Goal: Task Accomplishment & Management: Use online tool/utility

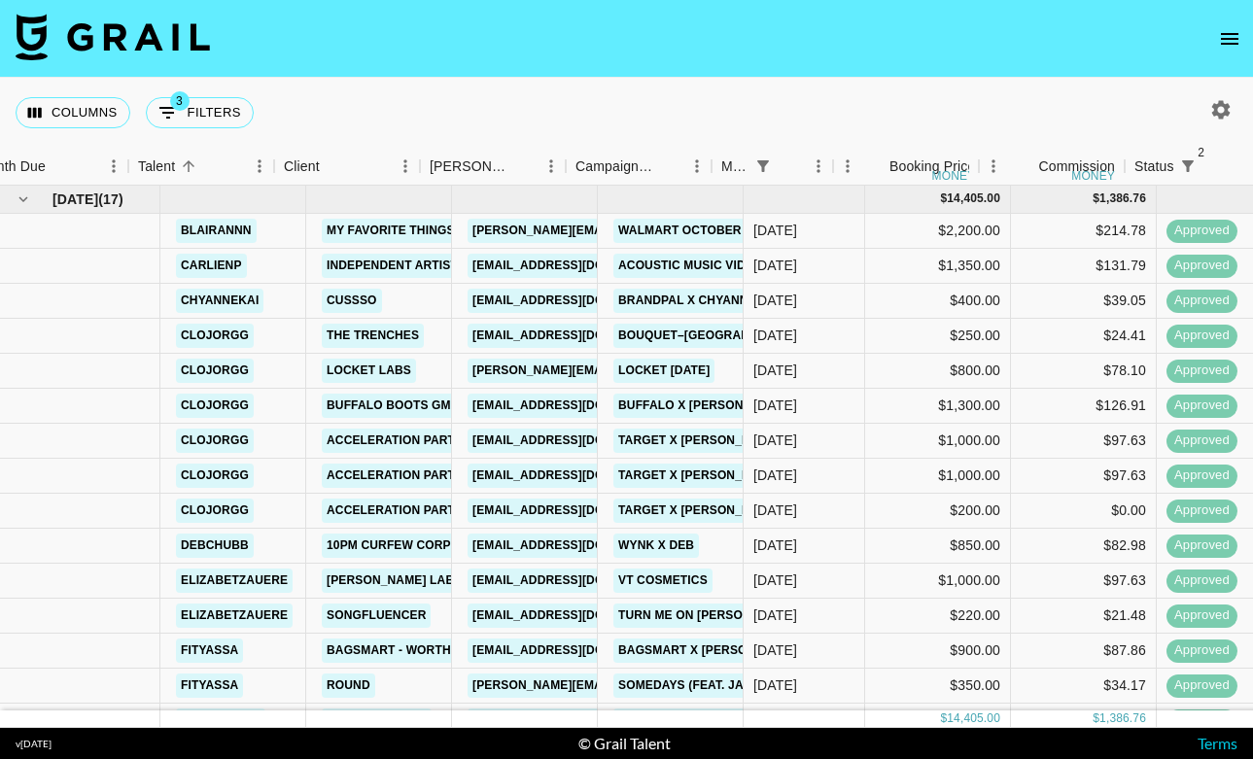
scroll to position [0, 32]
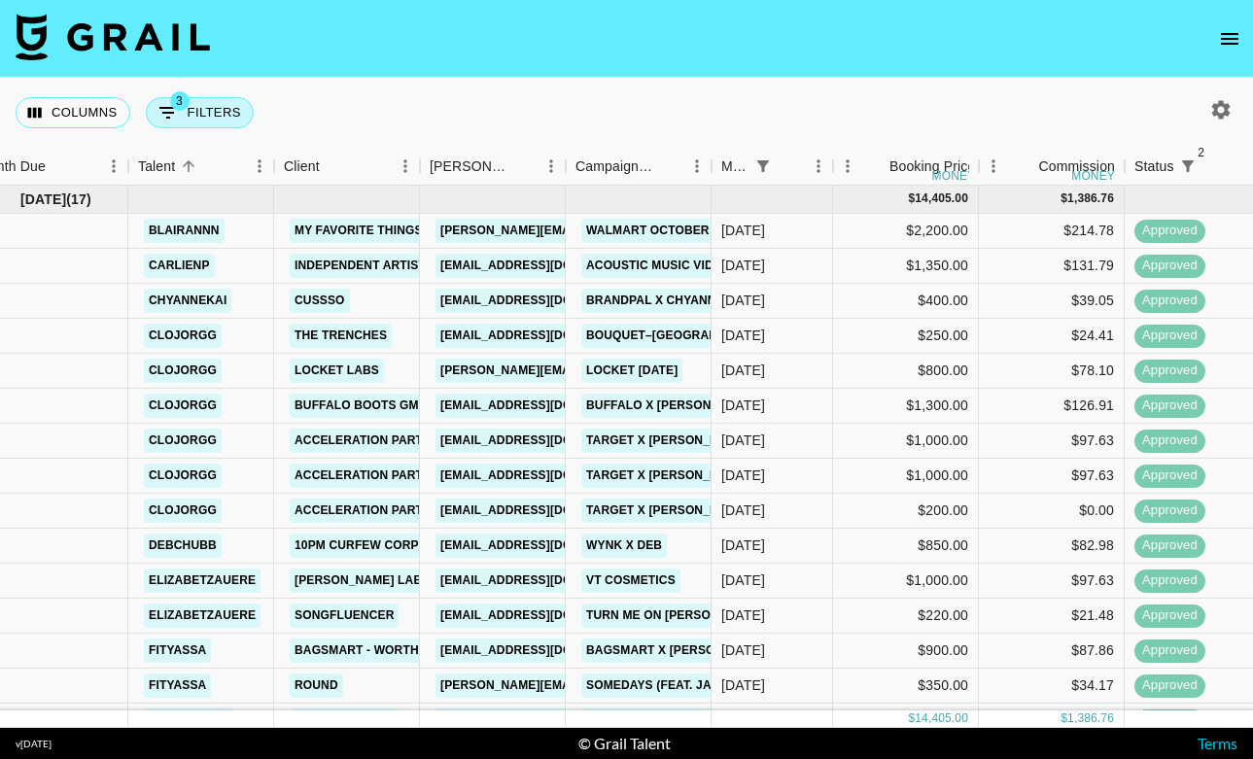
click at [192, 112] on button "3 Filters" at bounding box center [200, 112] width 108 height 31
select select "monthDue2"
select select "[DATE]"
select select "status"
select select "not"
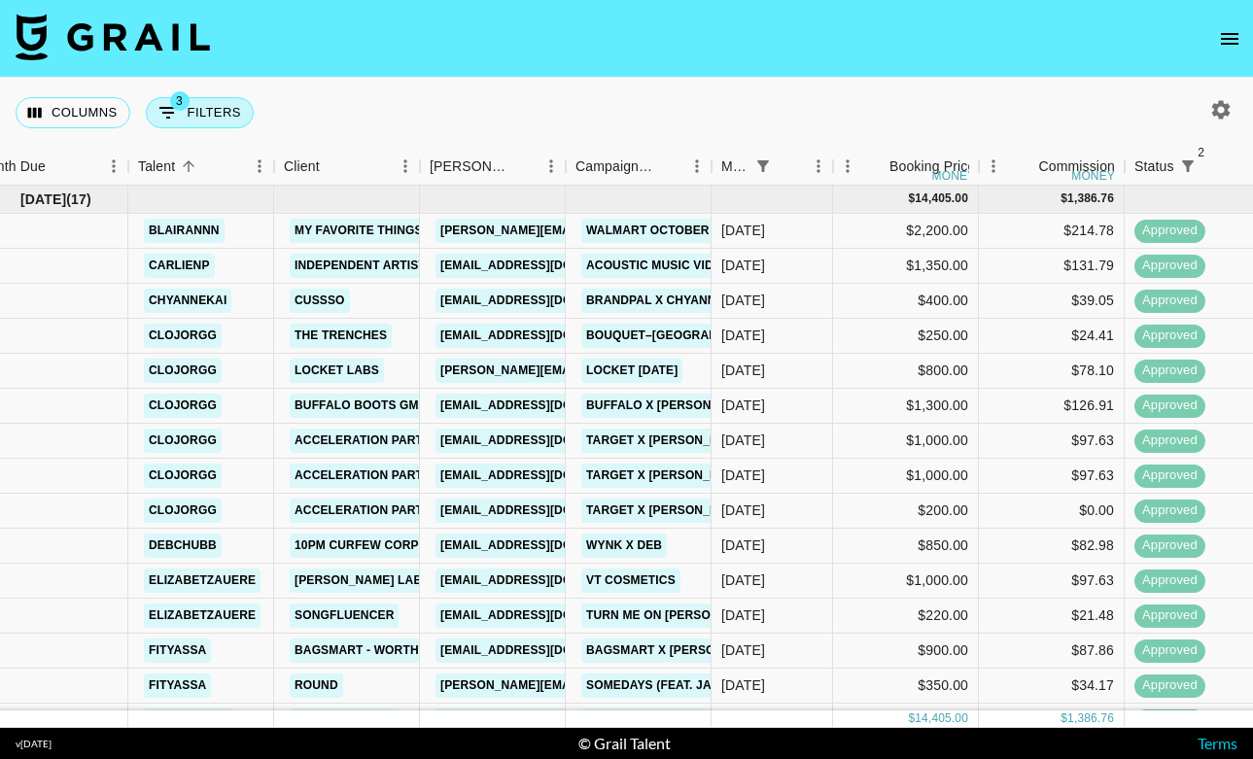
select select "declined"
select select "status"
select select "not"
select select "cancelled"
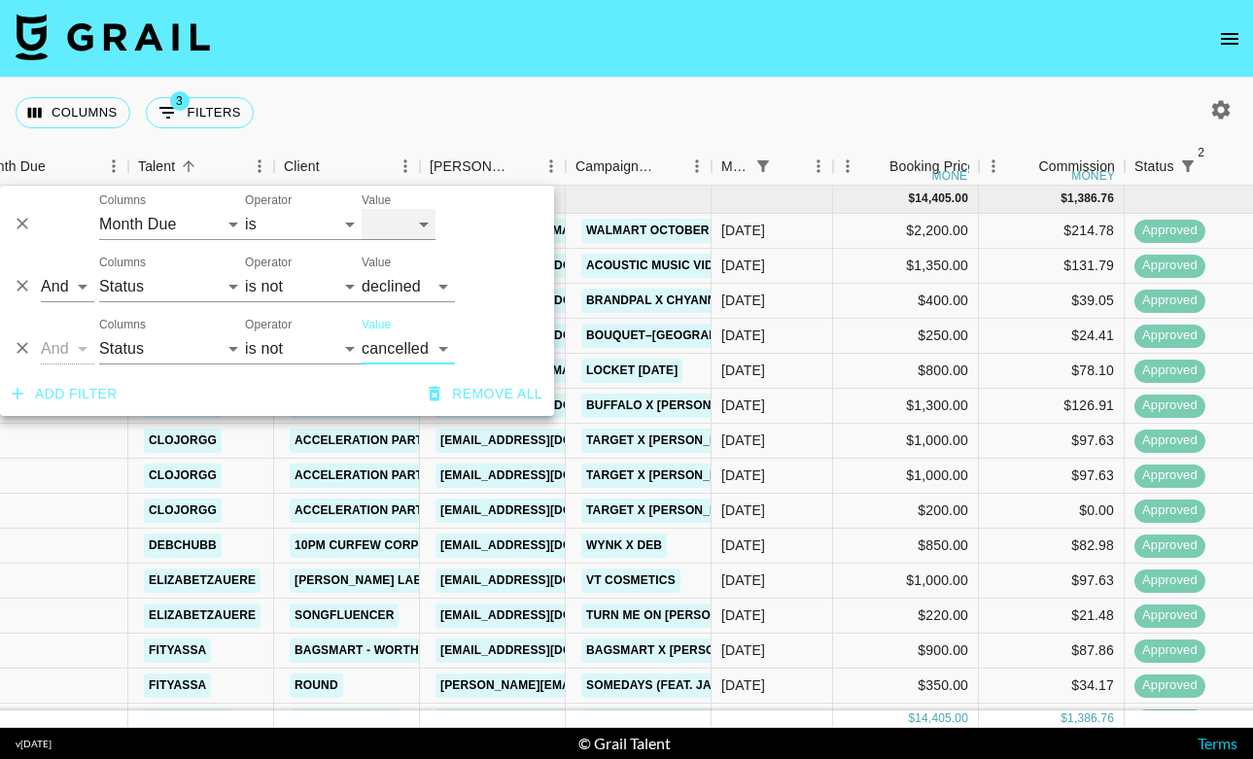
click at [405, 228] on select "[DATE] [DATE] '[DATE] May '[DATE] Mar '[DATE] Jan '[DATE] Nov '[DATE] Sep '[DAT…" at bounding box center [399, 224] width 74 height 31
select select "[DATE]"
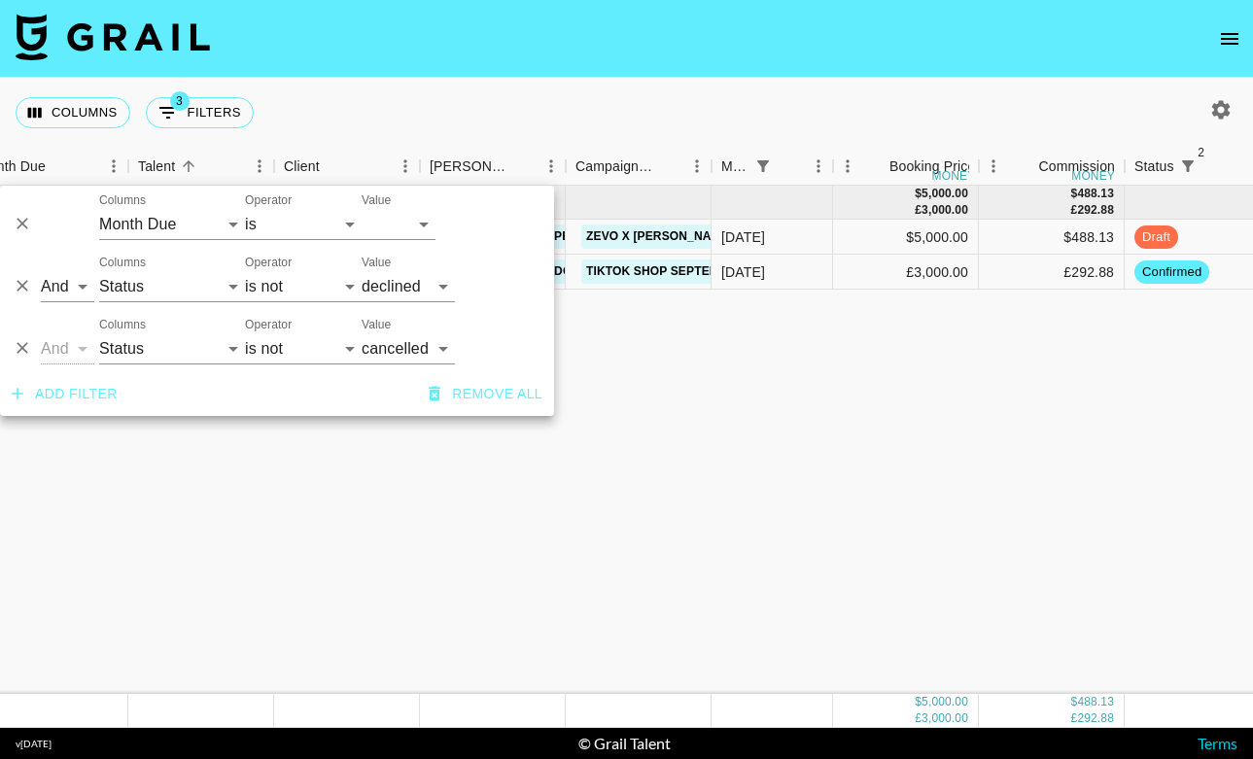
click at [755, 418] on div "[DATE] ( 2 ) $ 5,000.00 £ 3,000.00 $ 488.13 £ 292.88 kin.[PERSON_NAME] Citizen …" at bounding box center [1022, 440] width 2109 height 508
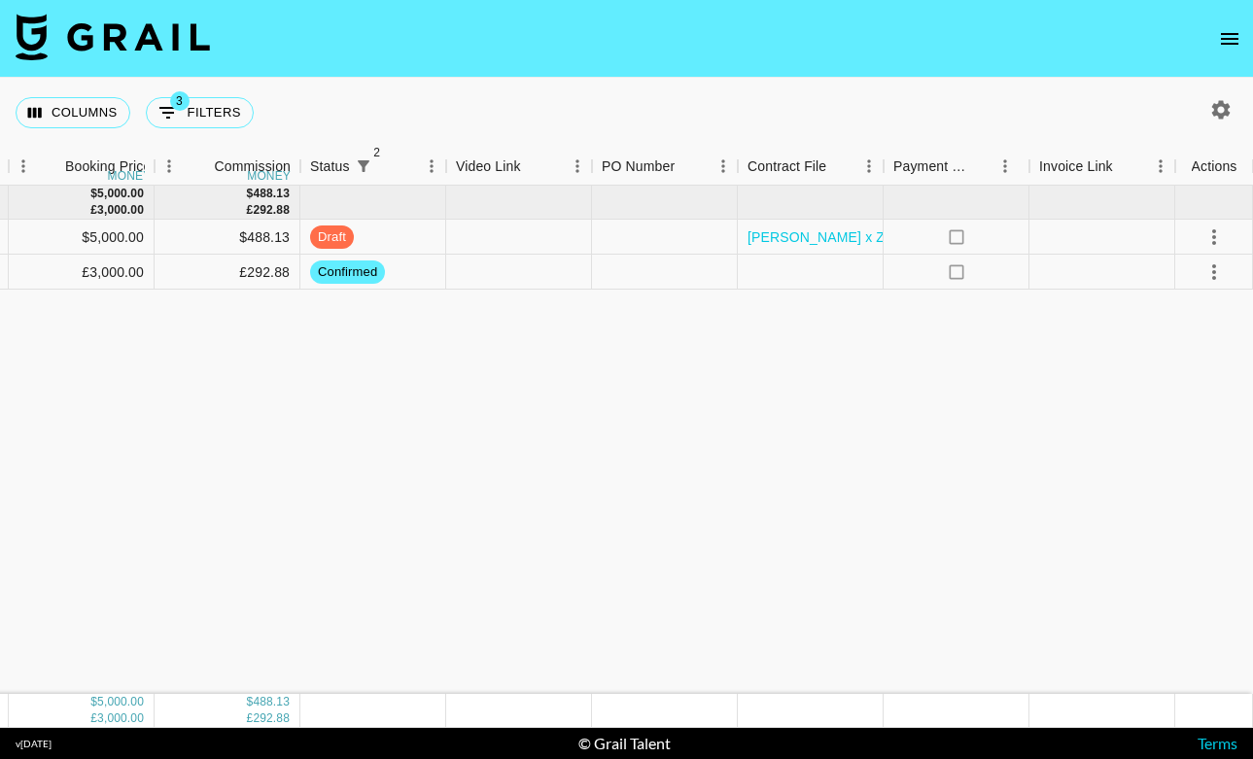
scroll to position [0, 852]
click at [493, 231] on div at bounding box center [523, 237] width 146 height 35
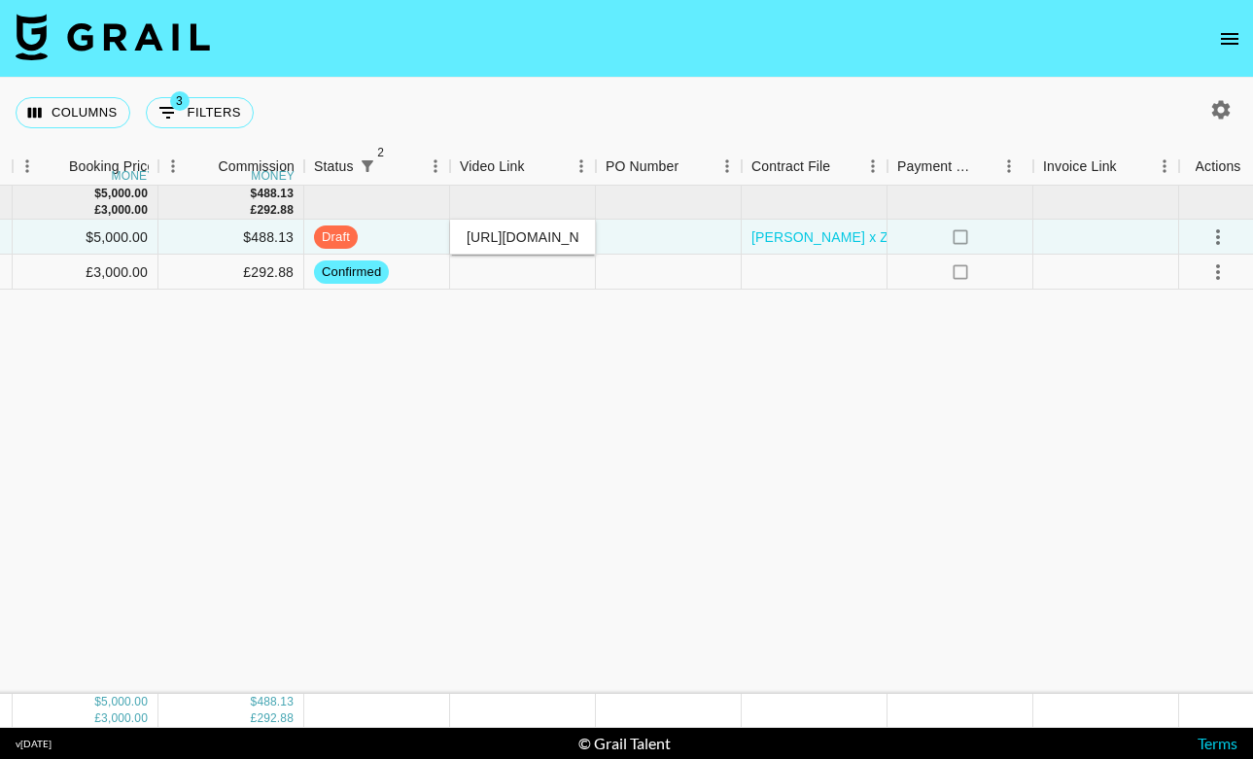
scroll to position [0, 205]
type input "[URL][DOMAIN_NAME][PERSON_NAME][PERSON_NAME]"
click at [567, 393] on div "[DATE] ( 2 ) $ 5,000.00 £ 3,000.00 $ 488.13 £ 292.88 kin.[PERSON_NAME] Citizen …" at bounding box center [202, 440] width 2109 height 508
click at [669, 236] on div at bounding box center [669, 237] width 146 height 35
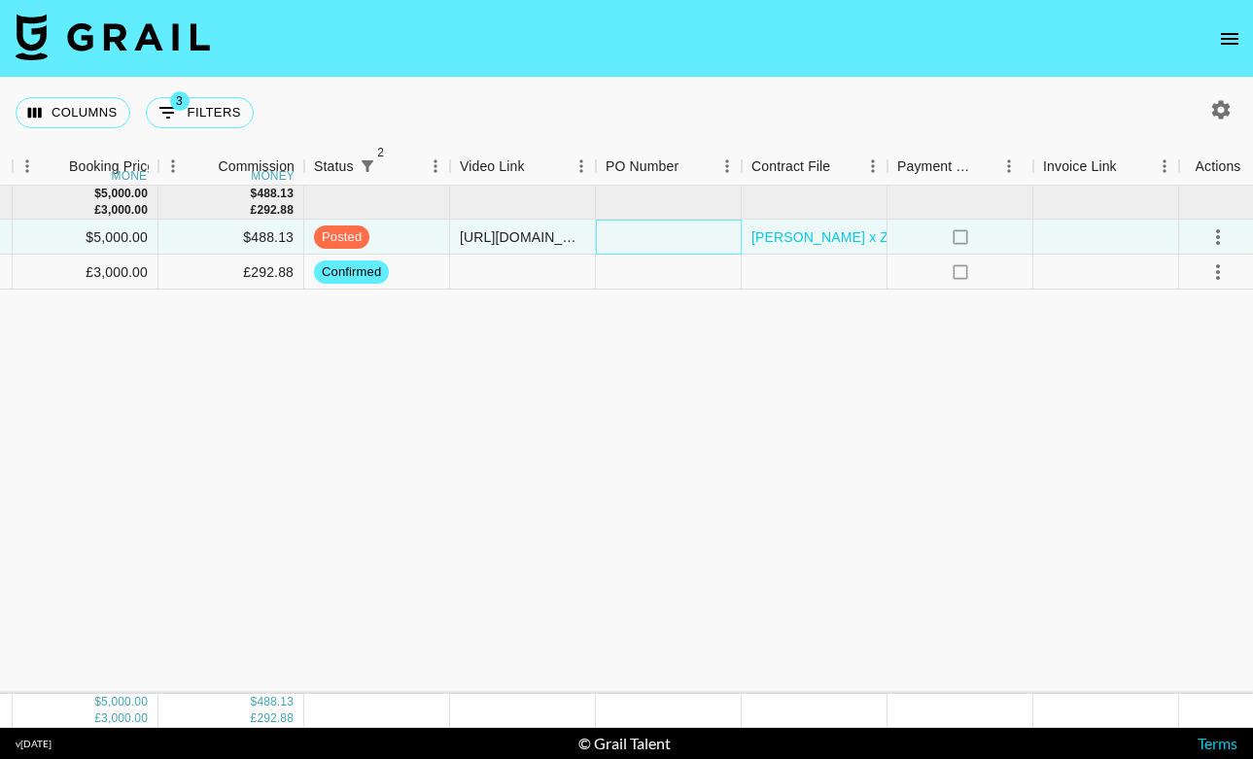
click at [669, 236] on div at bounding box center [669, 237] width 146 height 35
paste input "2133837"
type input "2133837"
click at [785, 467] on div "[DATE] ( 2 ) $ 5,000.00 £ 3,000.00 $ 488.13 £ 292.88 kin.[PERSON_NAME] Citizen …" at bounding box center [202, 440] width 2109 height 508
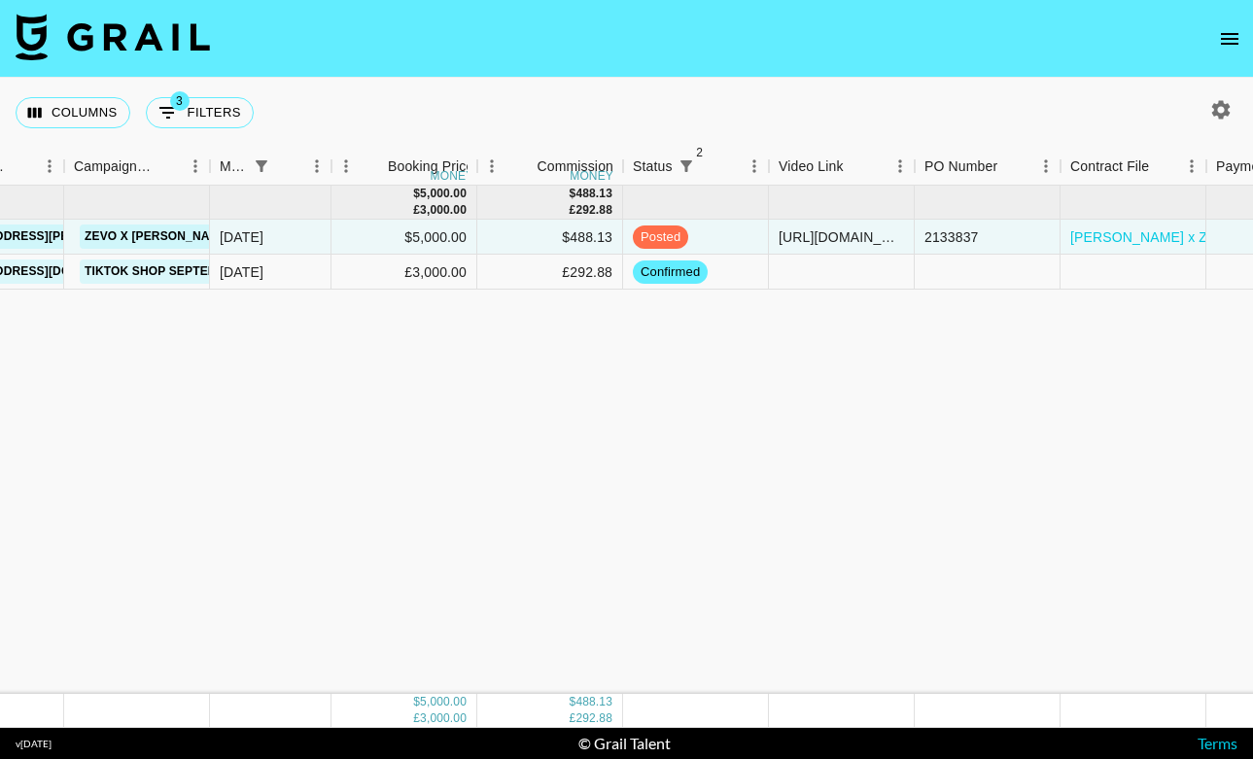
scroll to position [0, 856]
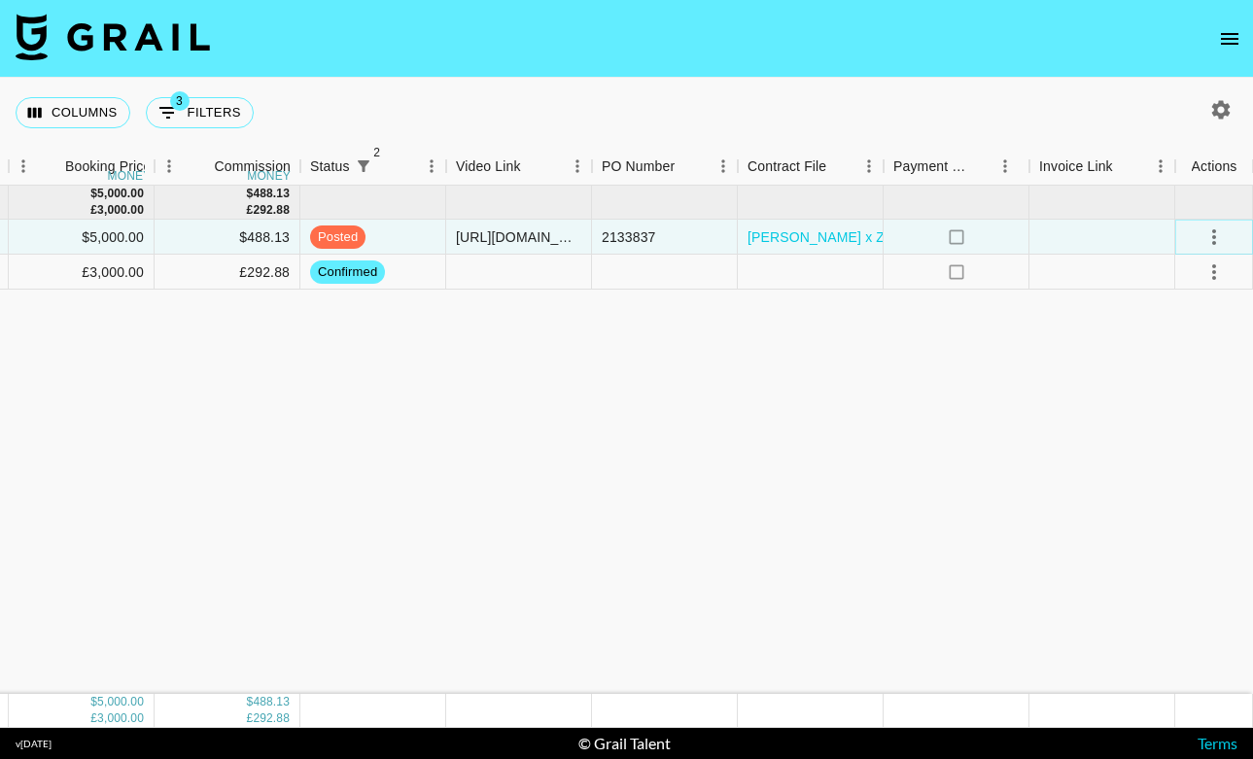
click at [1213, 235] on icon "select merge strategy" at bounding box center [1214, 237] width 4 height 16
click at [1163, 432] on li "Approve" at bounding box center [1190, 418] width 126 height 35
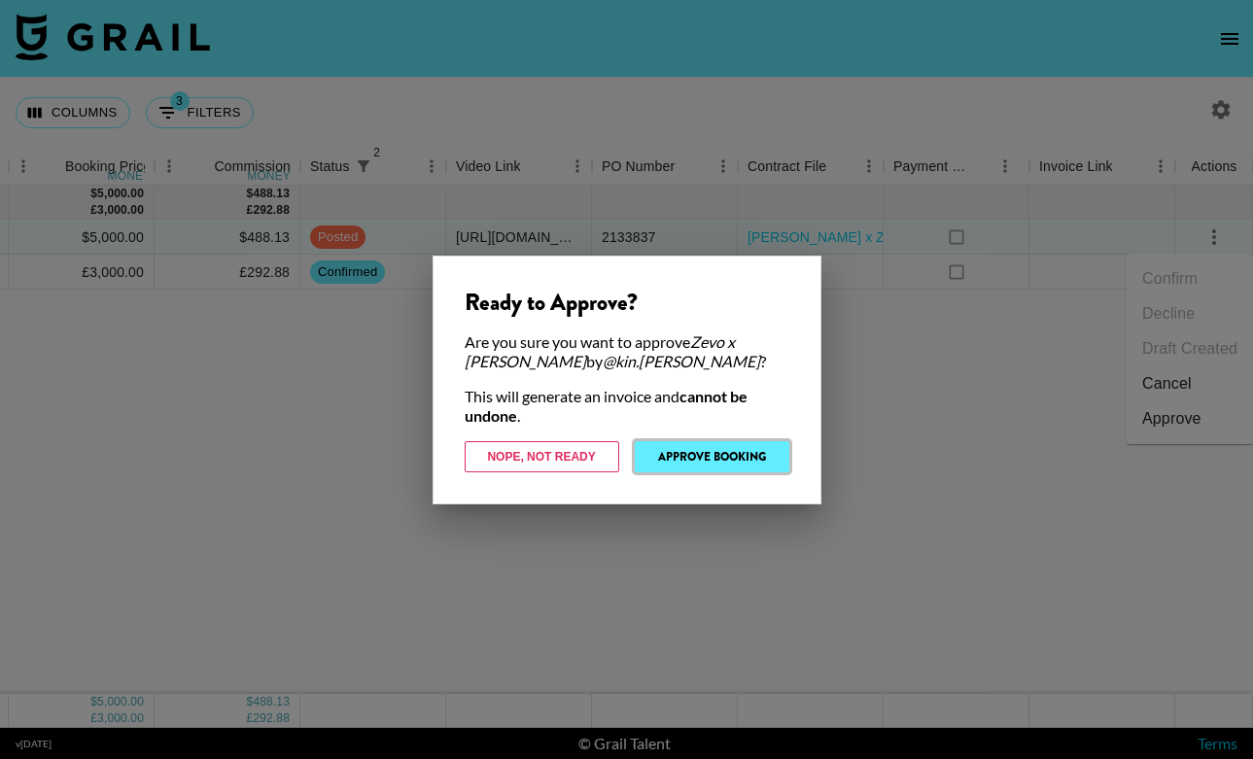
click at [720, 456] on button "Approve Booking" at bounding box center [712, 456] width 155 height 31
